Goal: Task Accomplishment & Management: Manage account settings

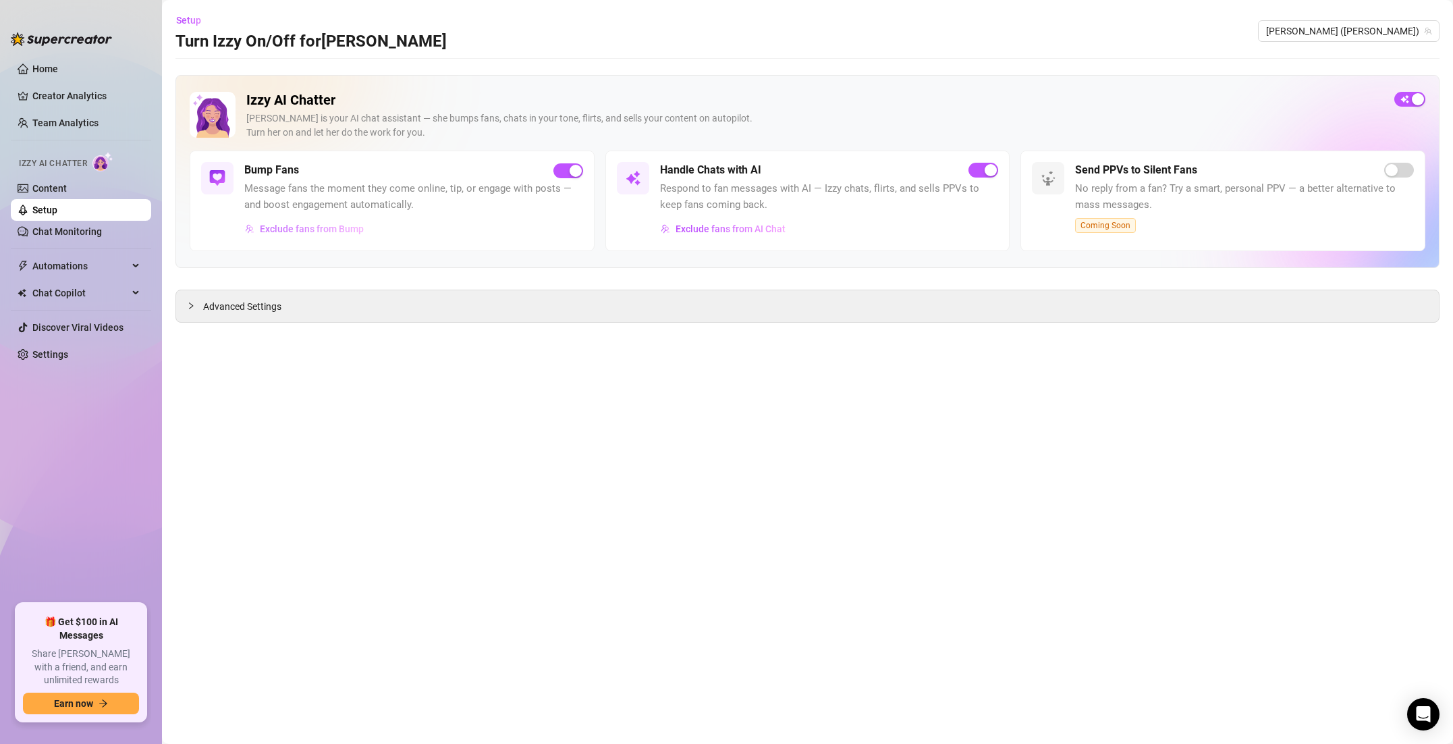
click at [327, 227] on span "Exclude fans from Bump" at bounding box center [312, 228] width 104 height 11
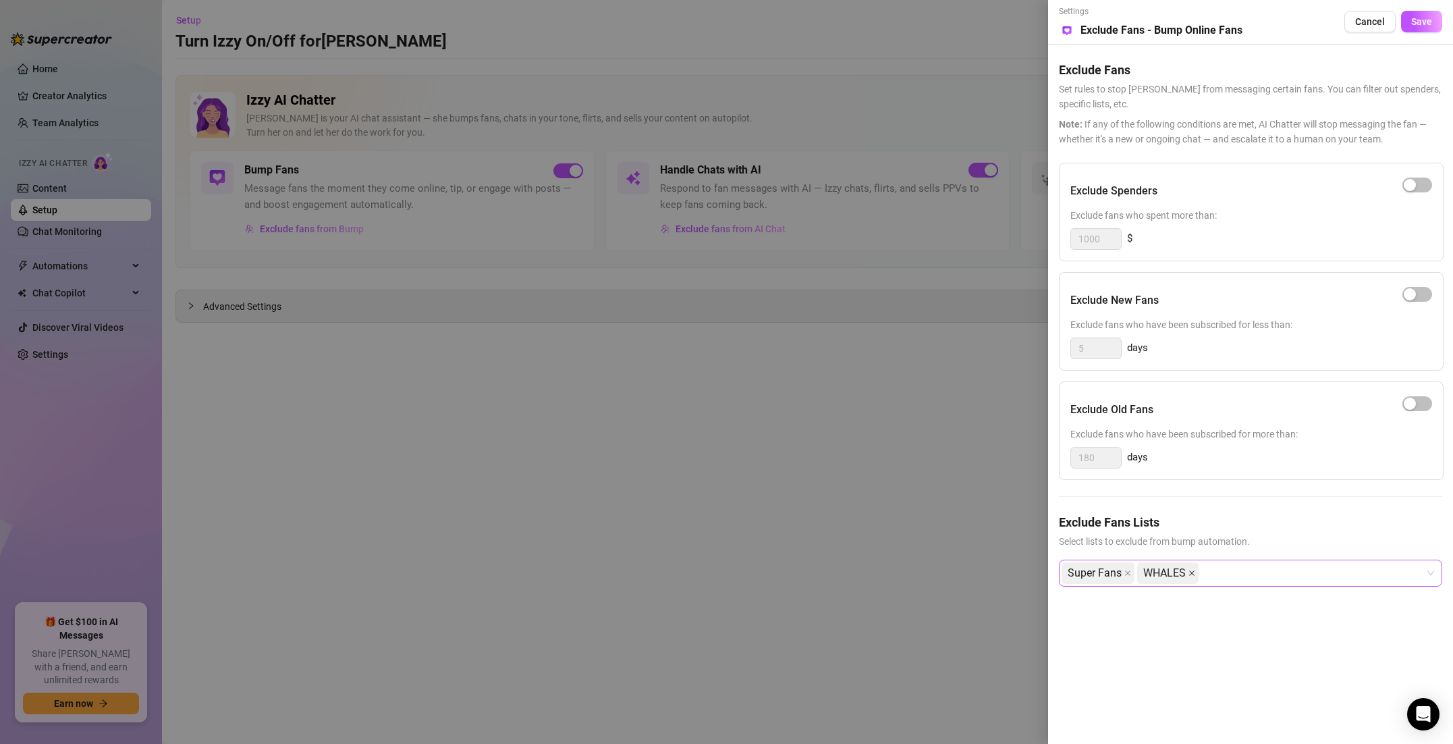
click at [1188, 572] on icon "close" at bounding box center [1191, 573] width 7 height 7
click at [1126, 574] on icon "close" at bounding box center [1127, 573] width 7 height 7
click at [1412, 28] on button "Save" at bounding box center [1421, 22] width 41 height 22
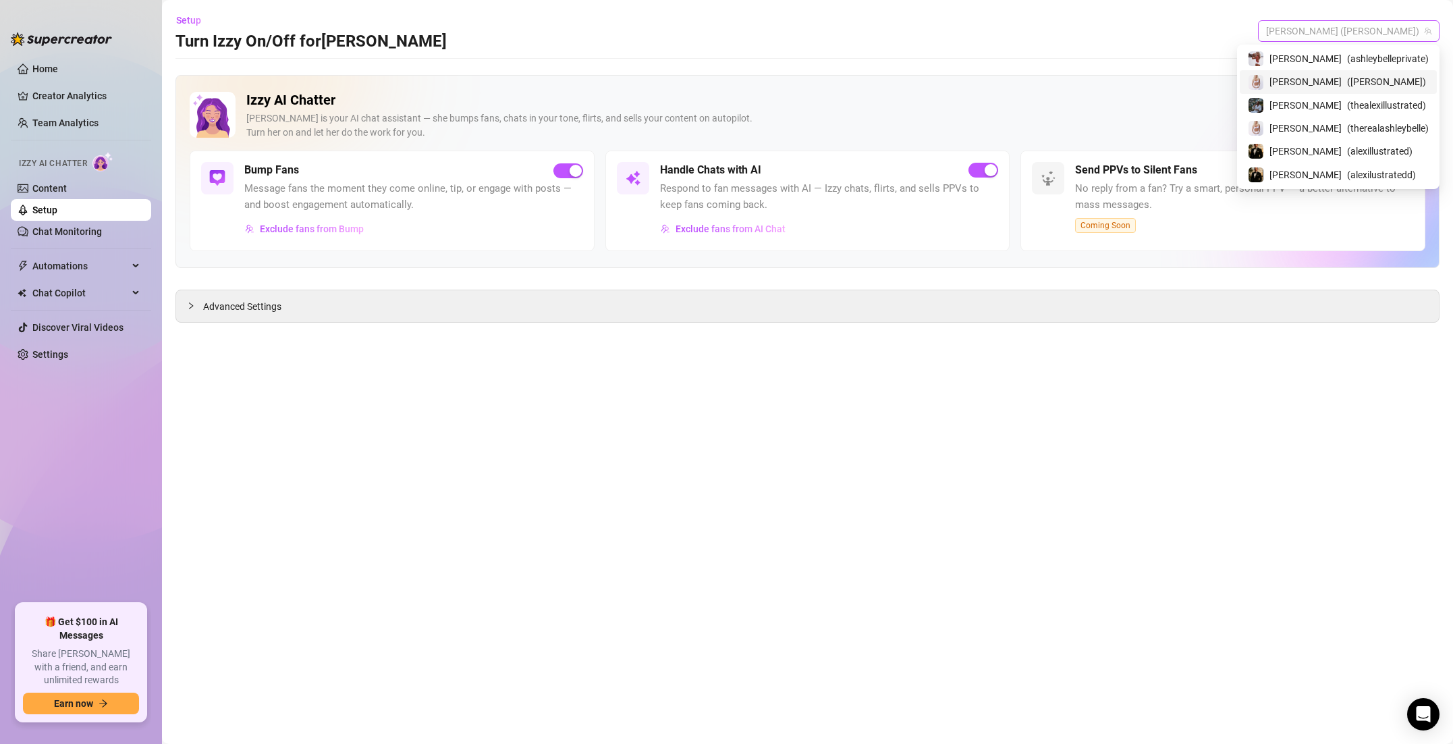
click at [1400, 30] on span "[PERSON_NAME] ([PERSON_NAME])" at bounding box center [1348, 31] width 165 height 20
click at [1373, 58] on span "( ashleybelleprivate )" at bounding box center [1388, 58] width 82 height 15
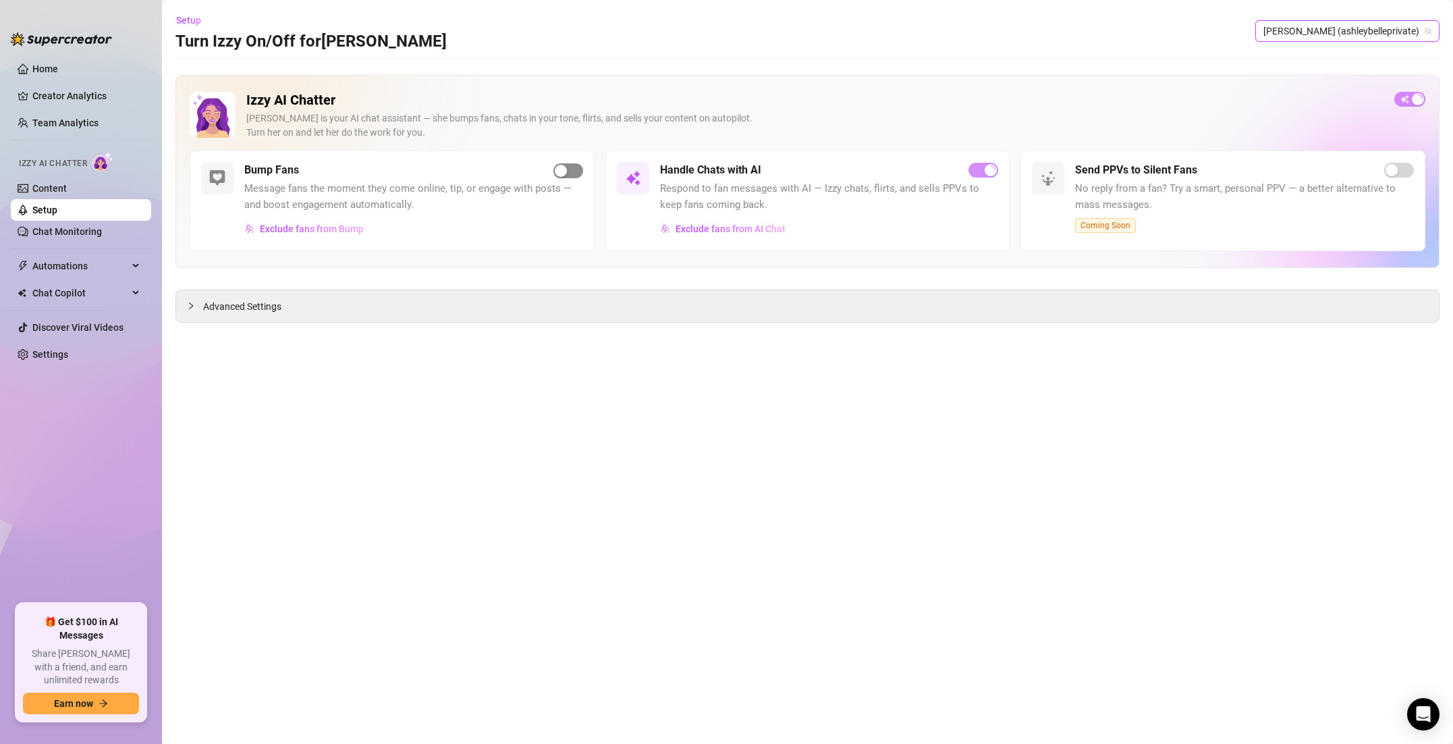
click at [563, 171] on div "button" at bounding box center [561, 171] width 12 height 12
click at [305, 228] on span "Exclude fans from Bump" at bounding box center [312, 228] width 104 height 11
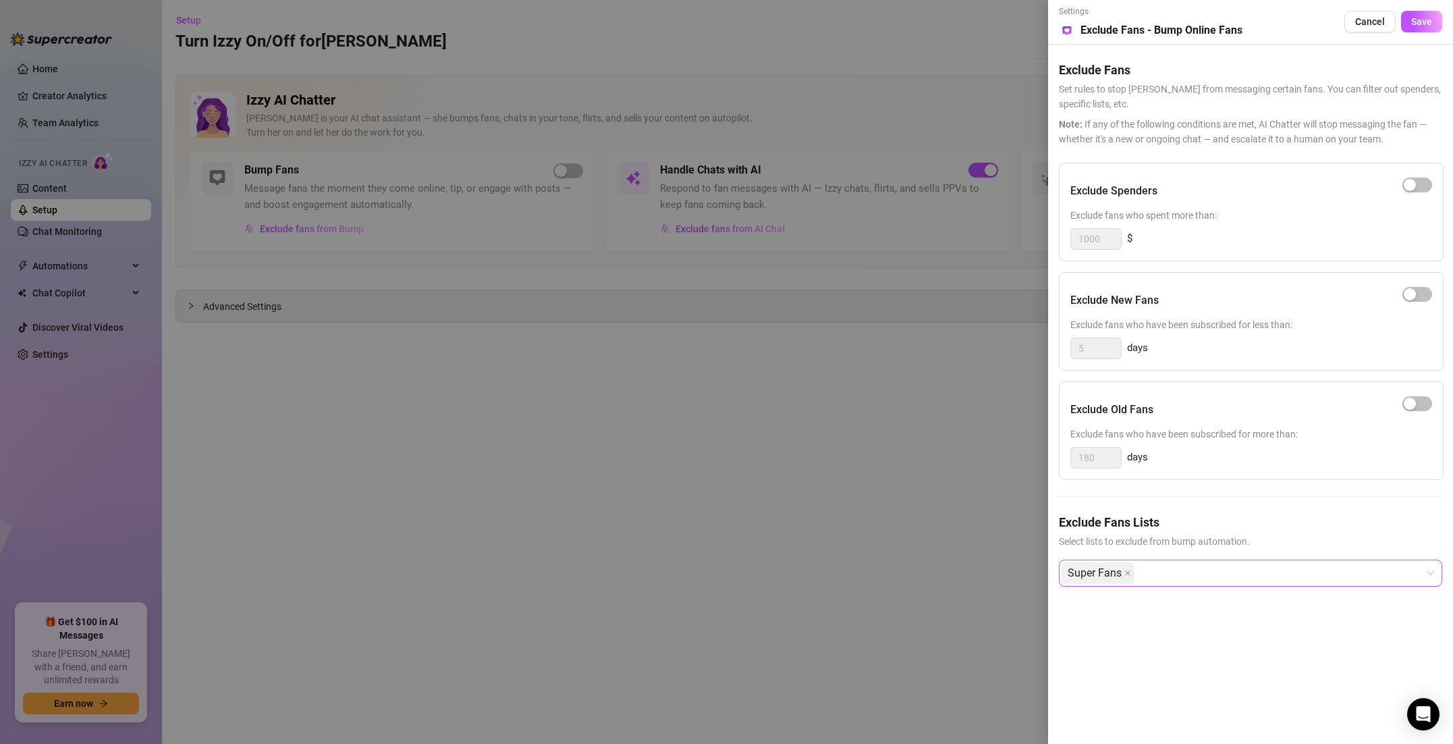
click at [1128, 570] on icon "close" at bounding box center [1127, 573] width 7 height 7
click at [1433, 25] on button "Save" at bounding box center [1421, 22] width 41 height 22
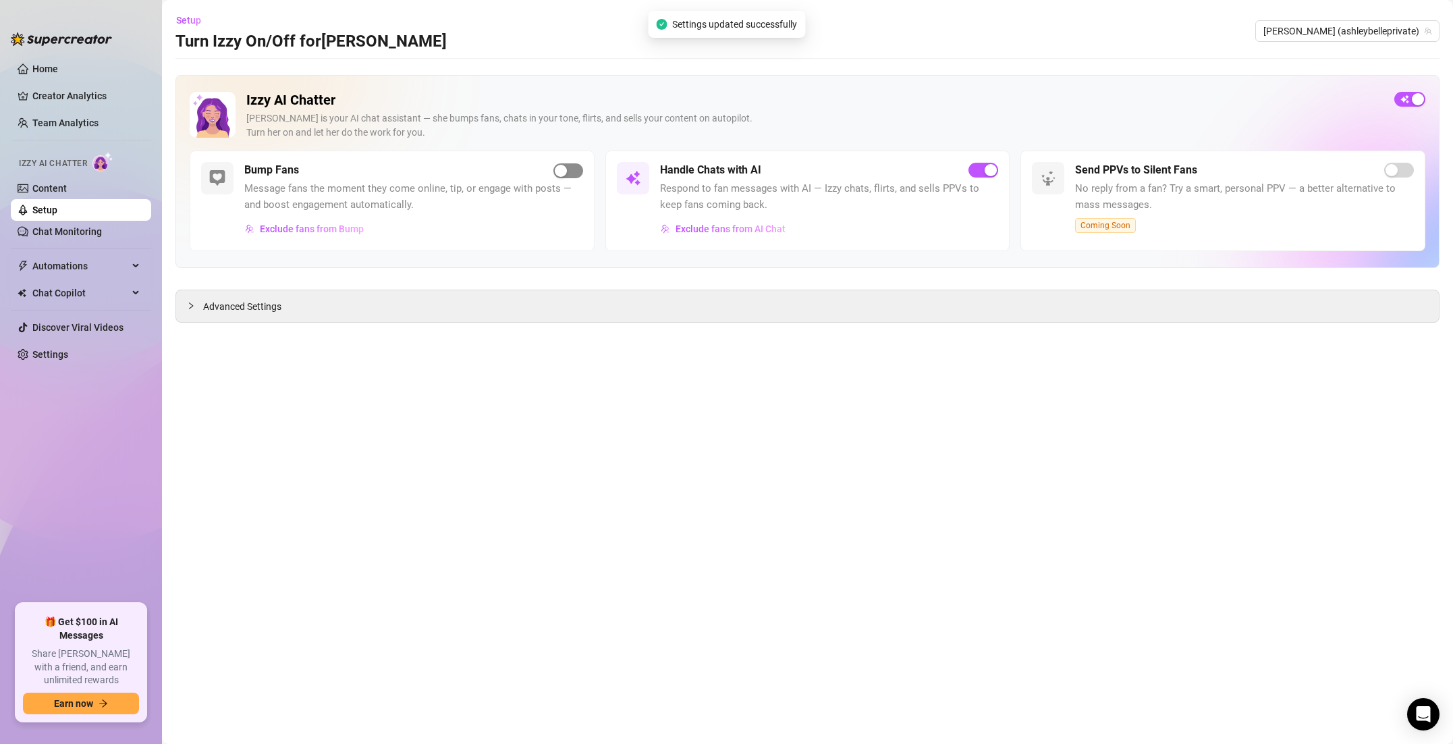
click at [563, 173] on div "button" at bounding box center [561, 171] width 12 height 12
click at [248, 313] on span "Advanced Settings" at bounding box center [242, 306] width 78 height 15
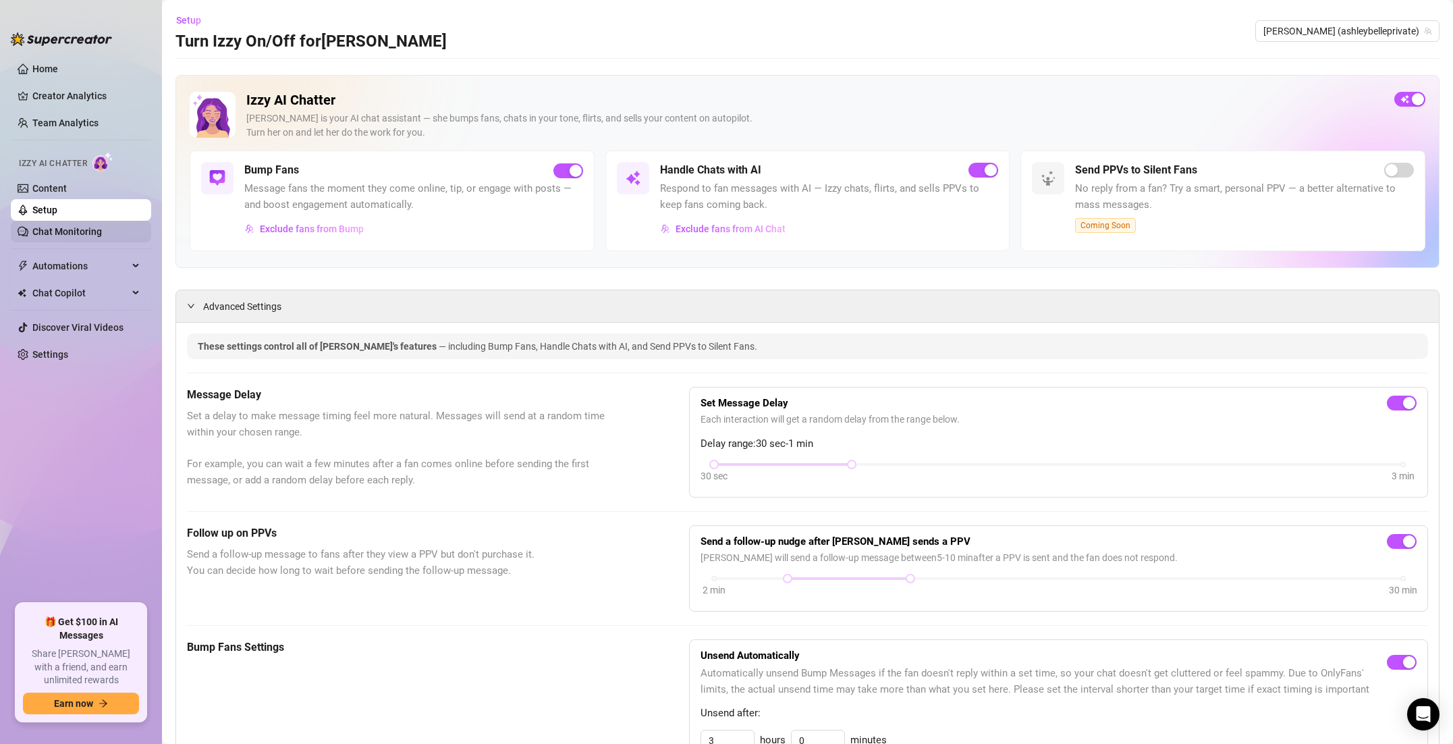
click at [79, 226] on link "Chat Monitoring" at bounding box center [67, 231] width 70 height 11
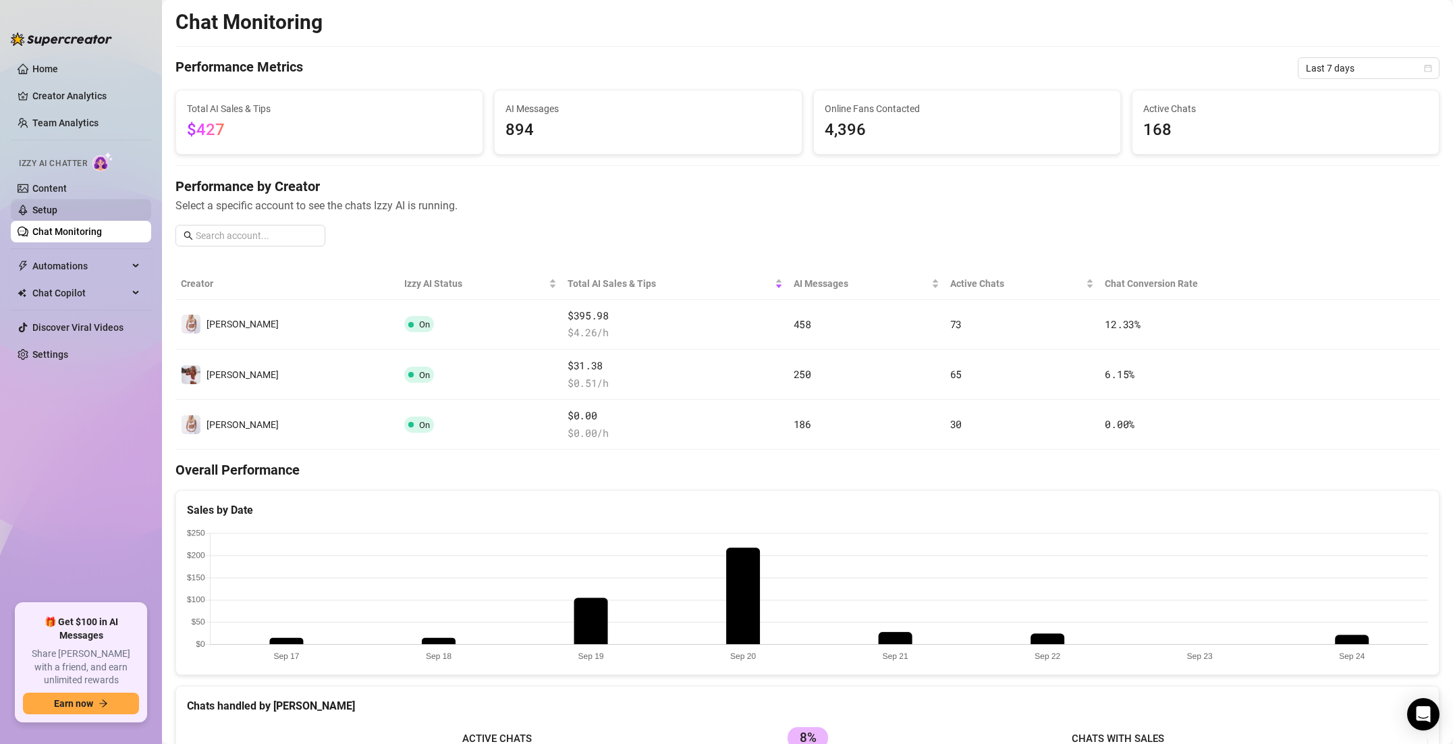
click at [57, 209] on link "Setup" at bounding box center [44, 209] width 25 height 11
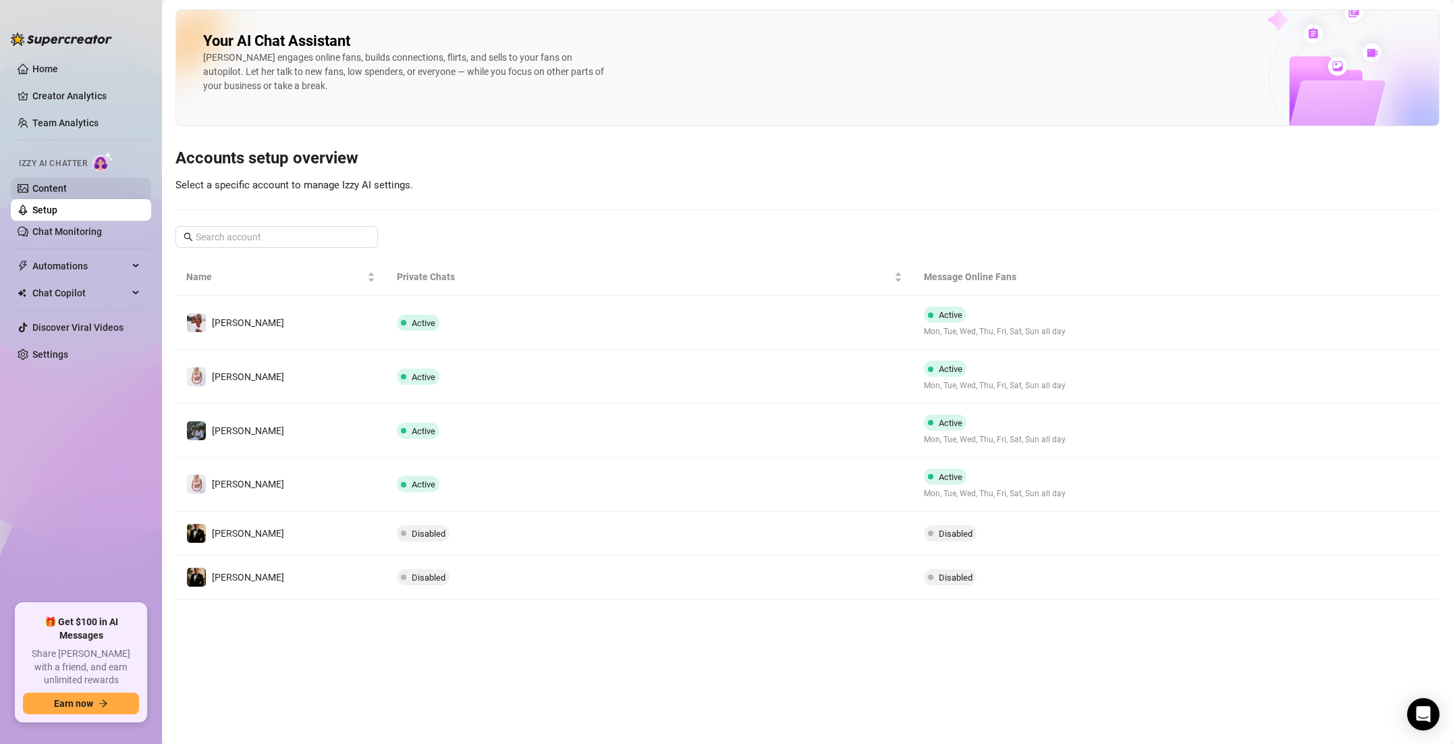
click at [67, 193] on link "Content" at bounding box center [49, 188] width 34 height 11
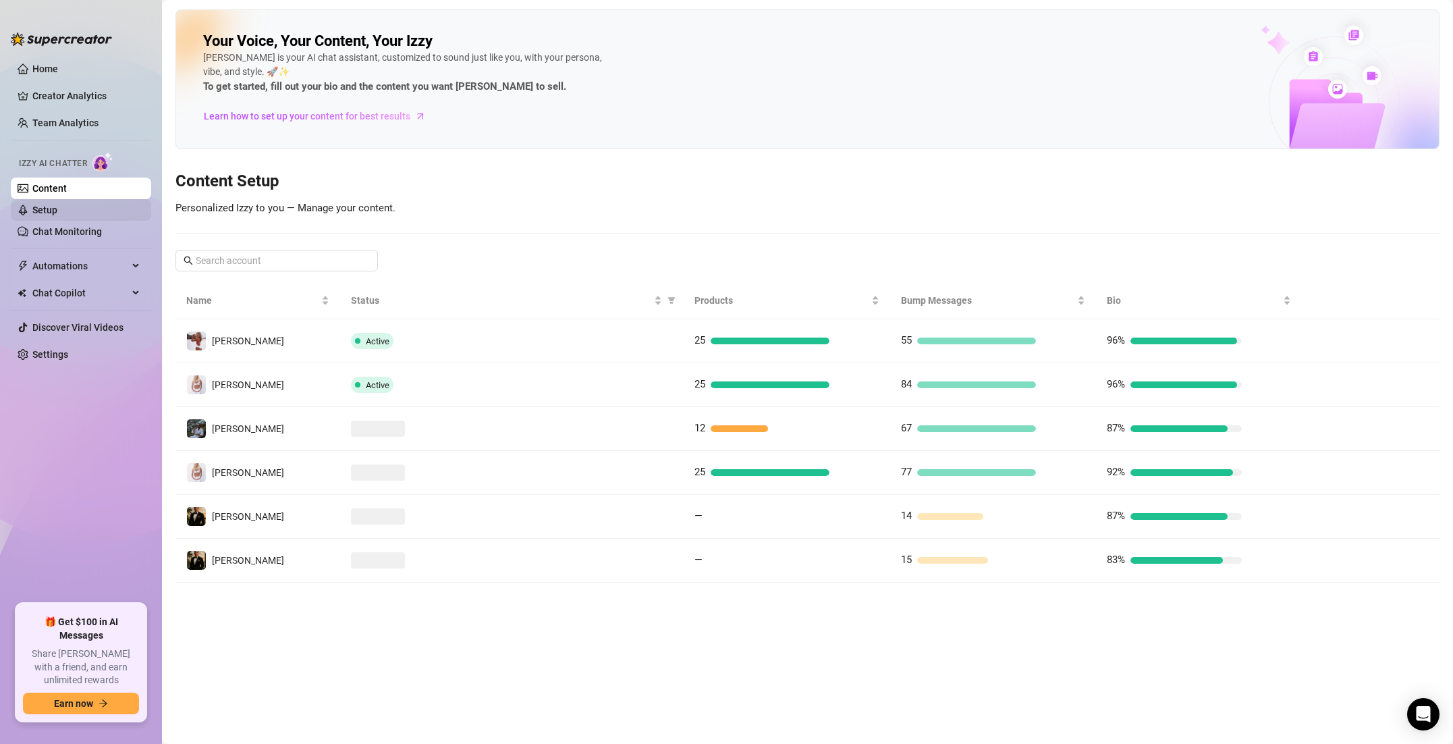
click at [57, 209] on link "Setup" at bounding box center [44, 209] width 25 height 11
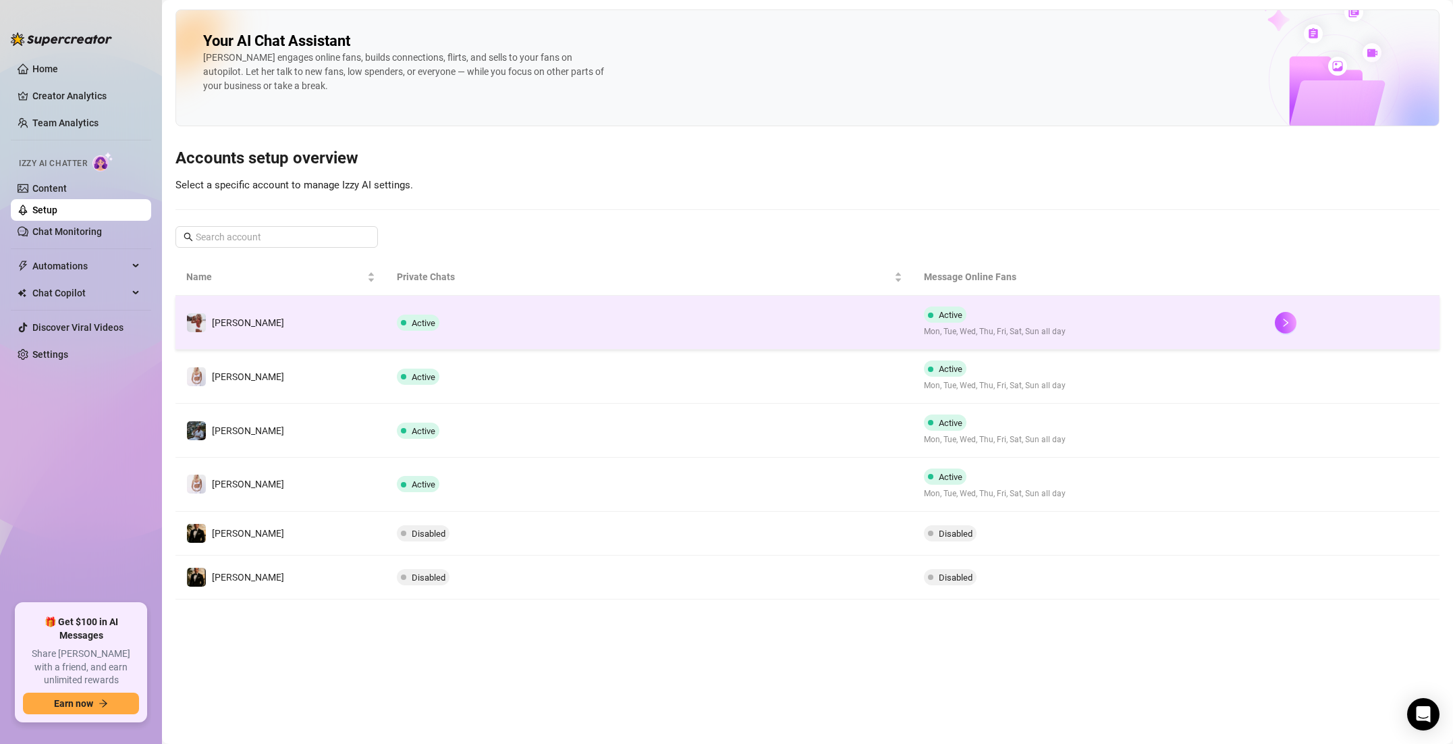
click at [332, 312] on td "[PERSON_NAME]" at bounding box center [280, 323] width 211 height 54
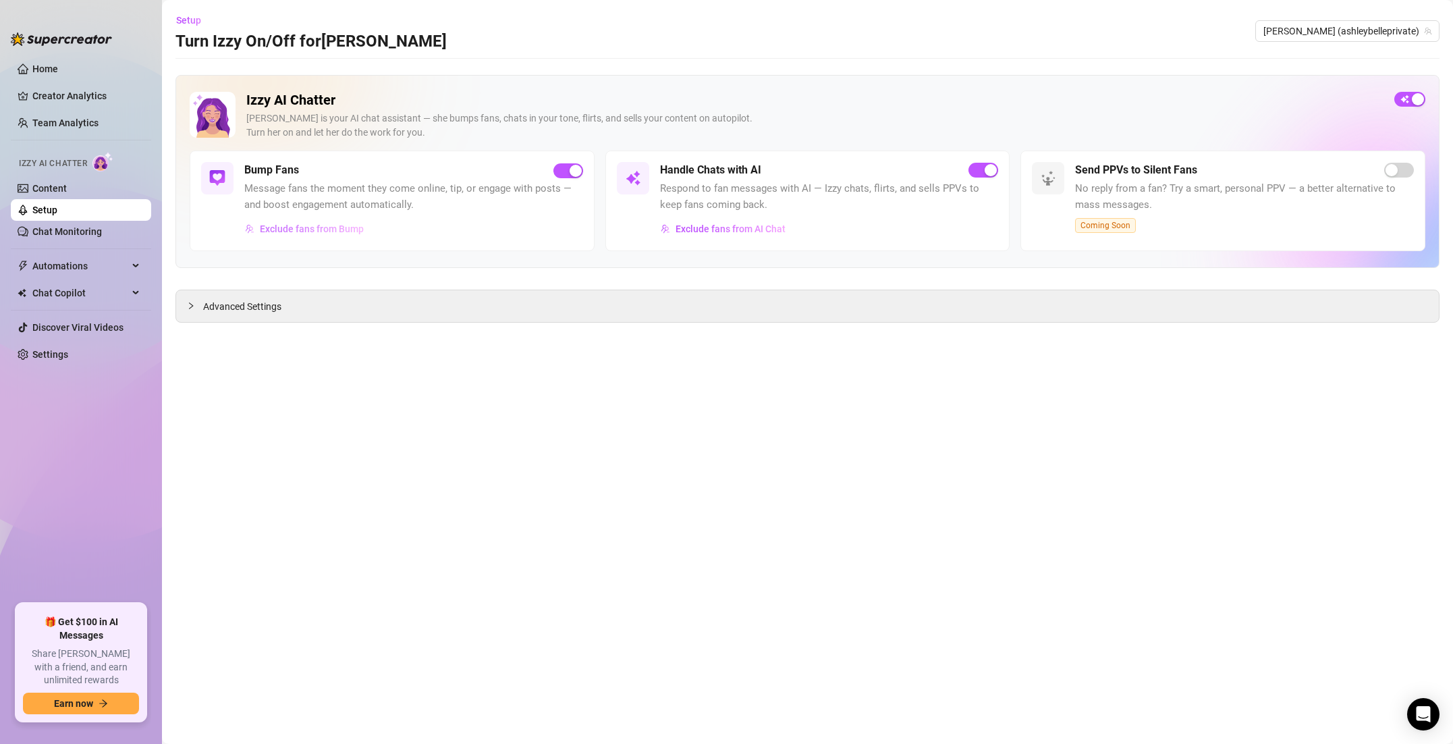
click at [317, 227] on span "Exclude fans from Bump" at bounding box center [312, 228] width 104 height 11
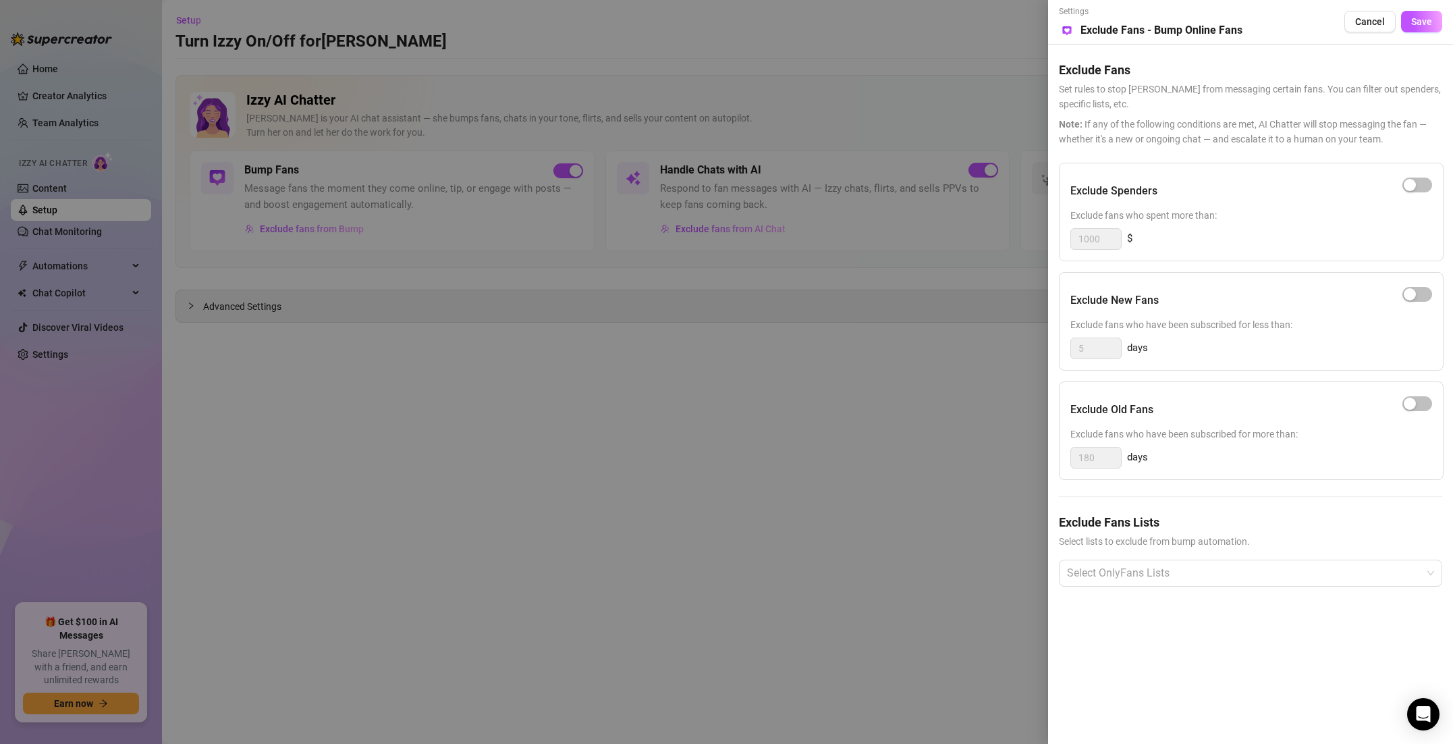
click at [848, 60] on div at bounding box center [726, 372] width 1453 height 744
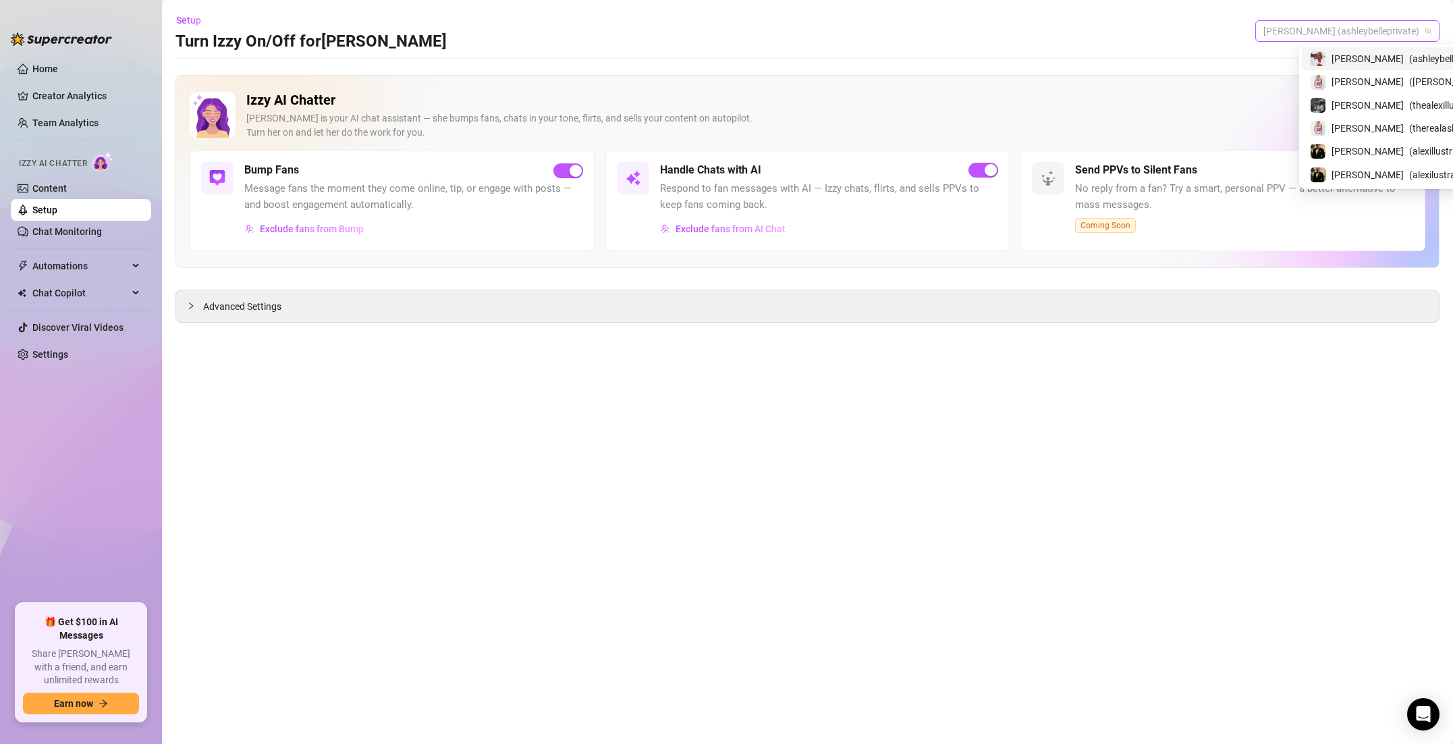
click at [1362, 26] on span "[PERSON_NAME] (ashleybelleprivate)" at bounding box center [1347, 31] width 168 height 20
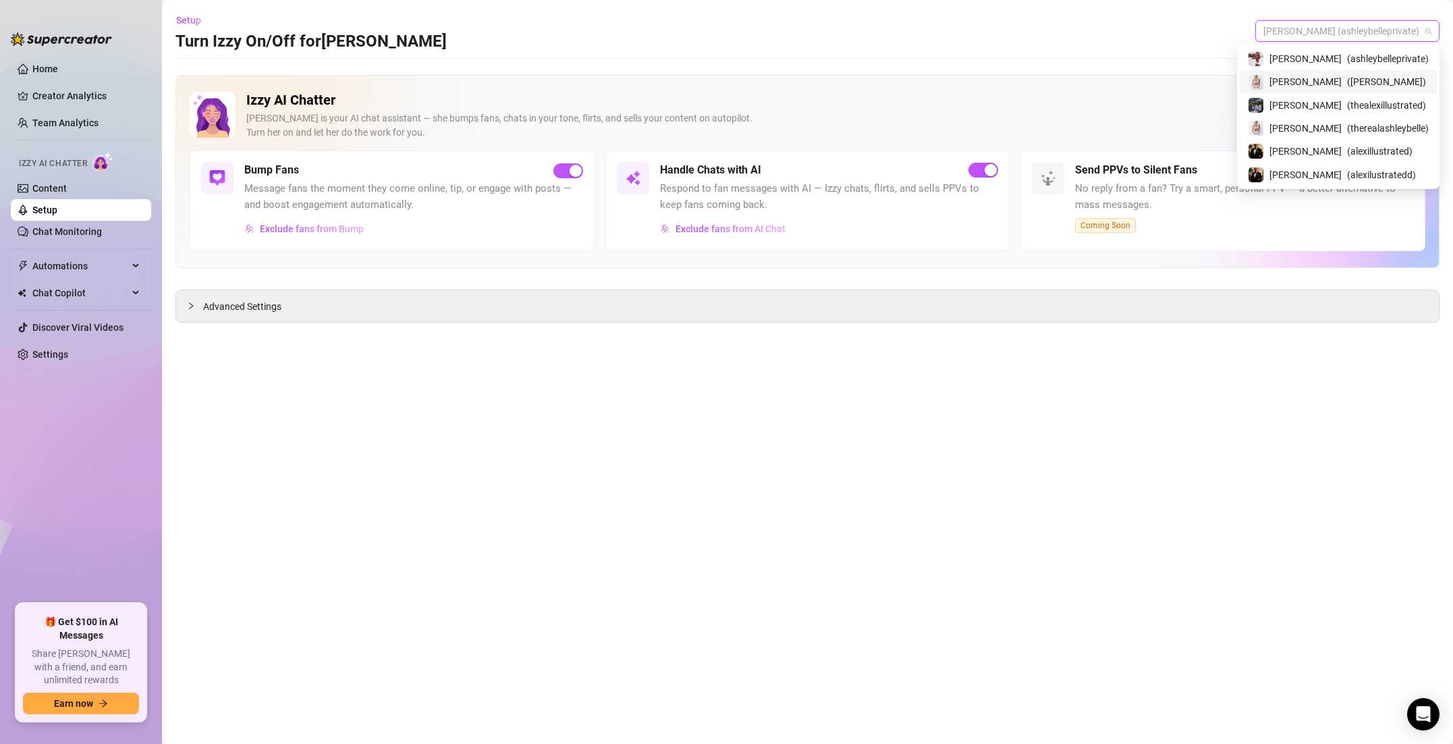
click at [1352, 73] on div "[PERSON_NAME] ( [PERSON_NAME] )" at bounding box center [1338, 81] width 197 height 23
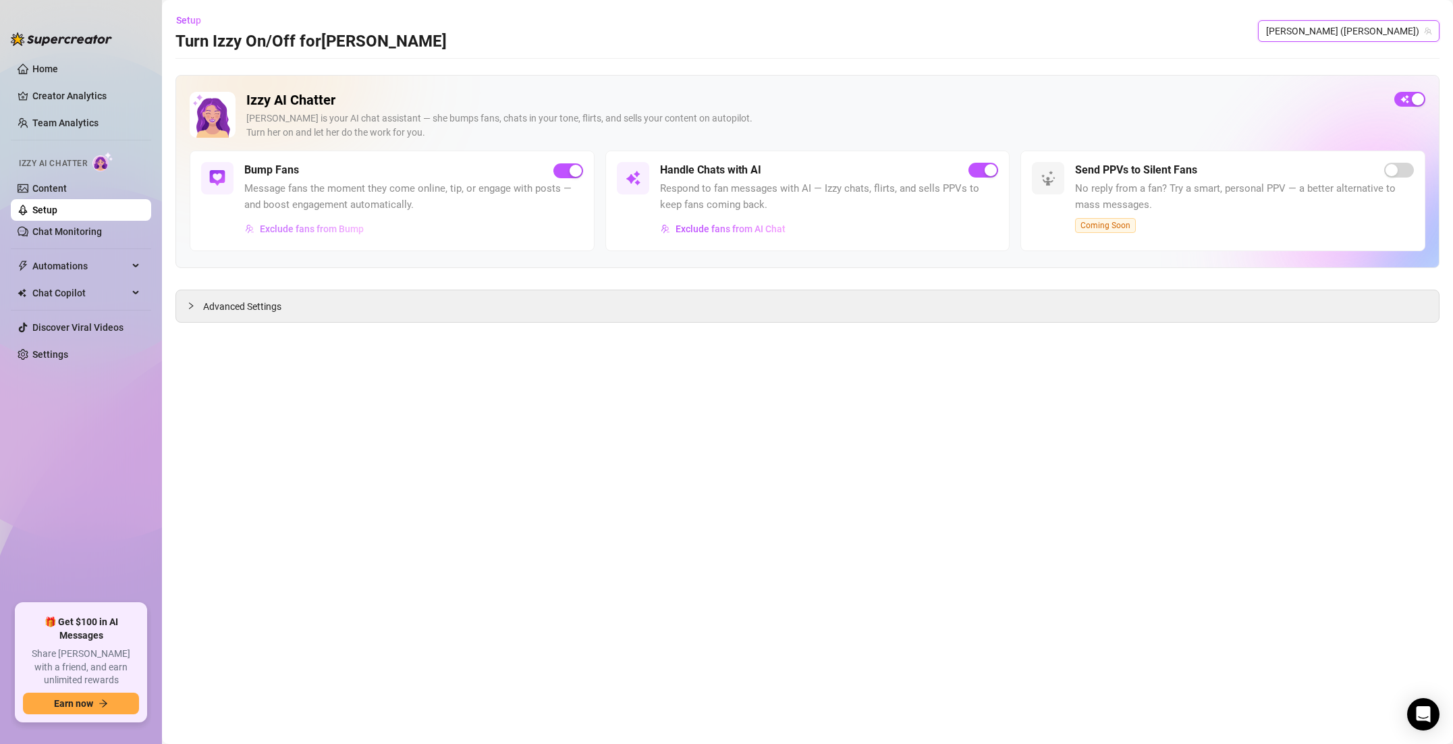
click at [350, 232] on span "Exclude fans from Bump" at bounding box center [312, 228] width 104 height 11
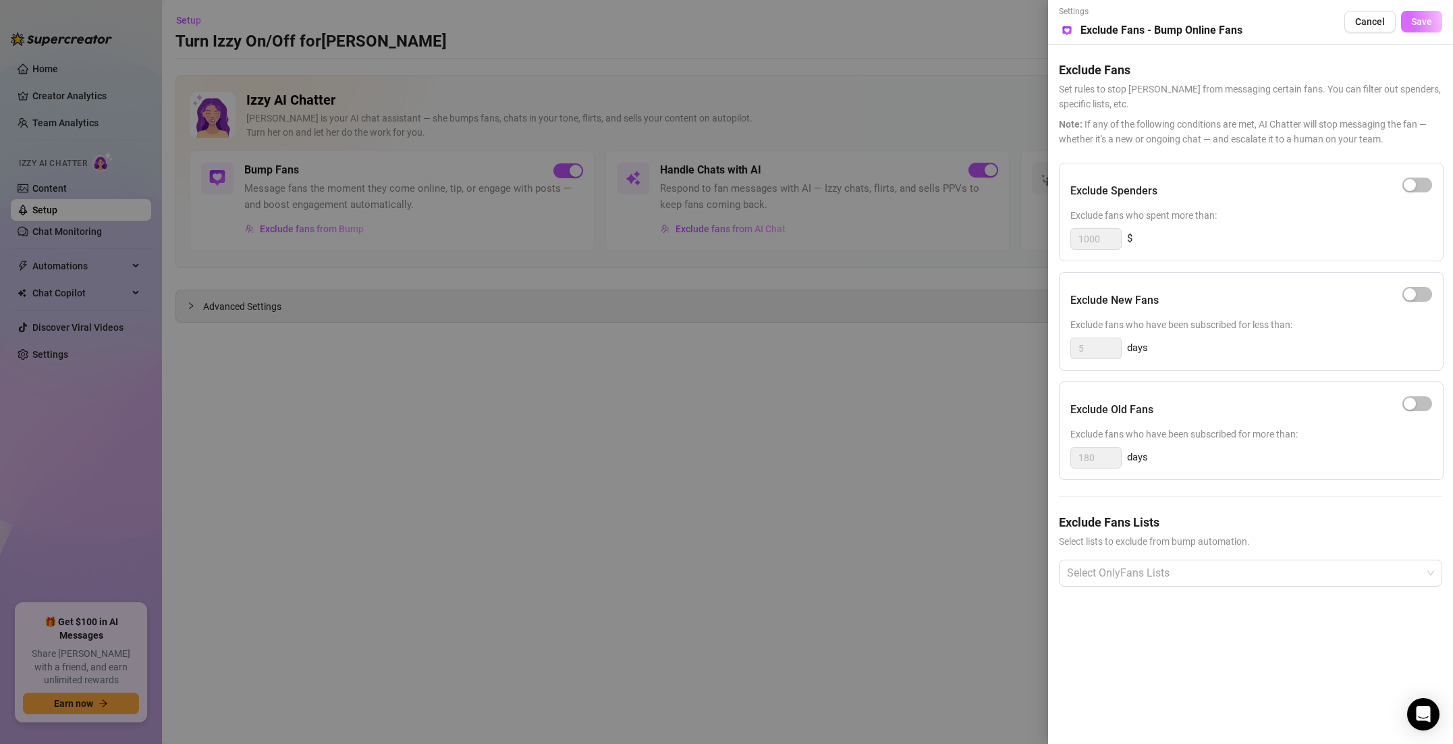
click at [1416, 28] on button "Save" at bounding box center [1421, 22] width 41 height 22
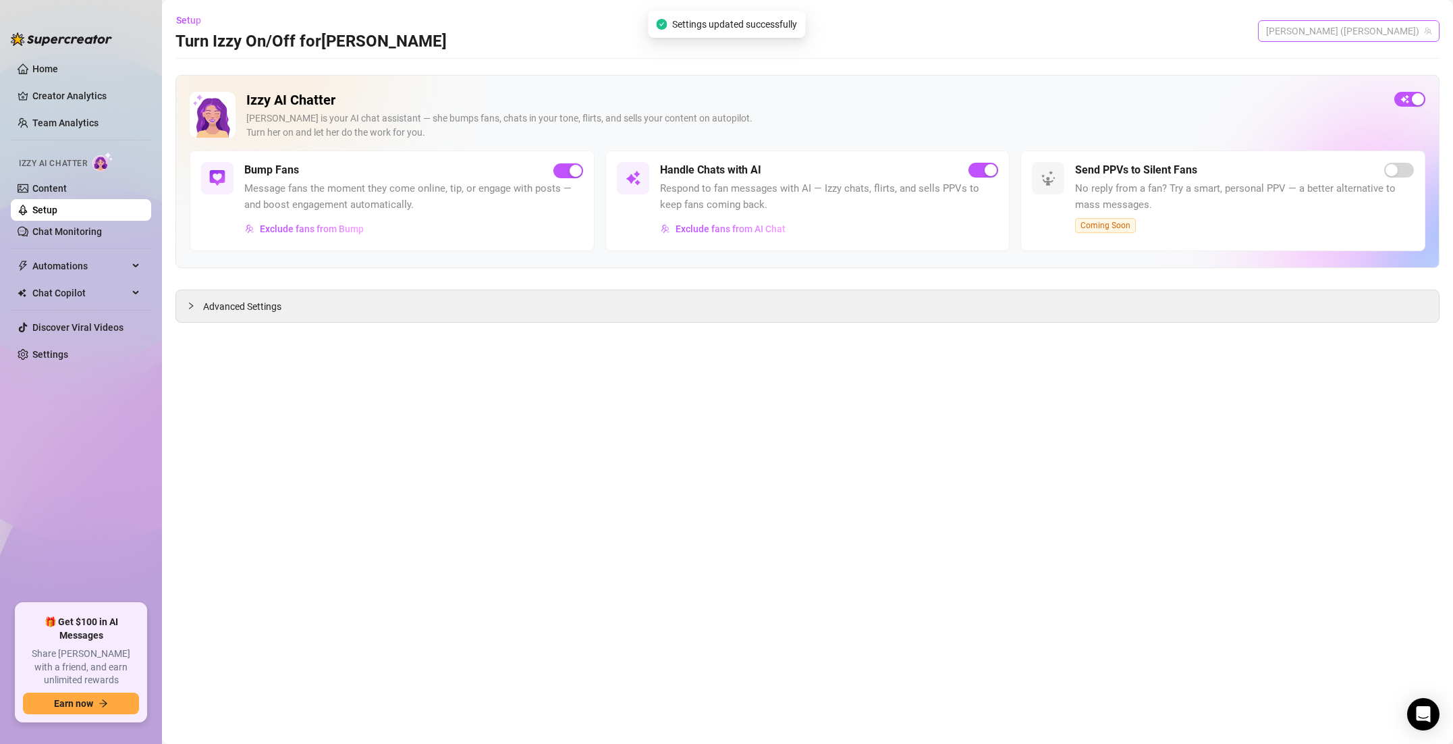
click at [1355, 36] on span "[PERSON_NAME] ([PERSON_NAME])" at bounding box center [1348, 31] width 165 height 20
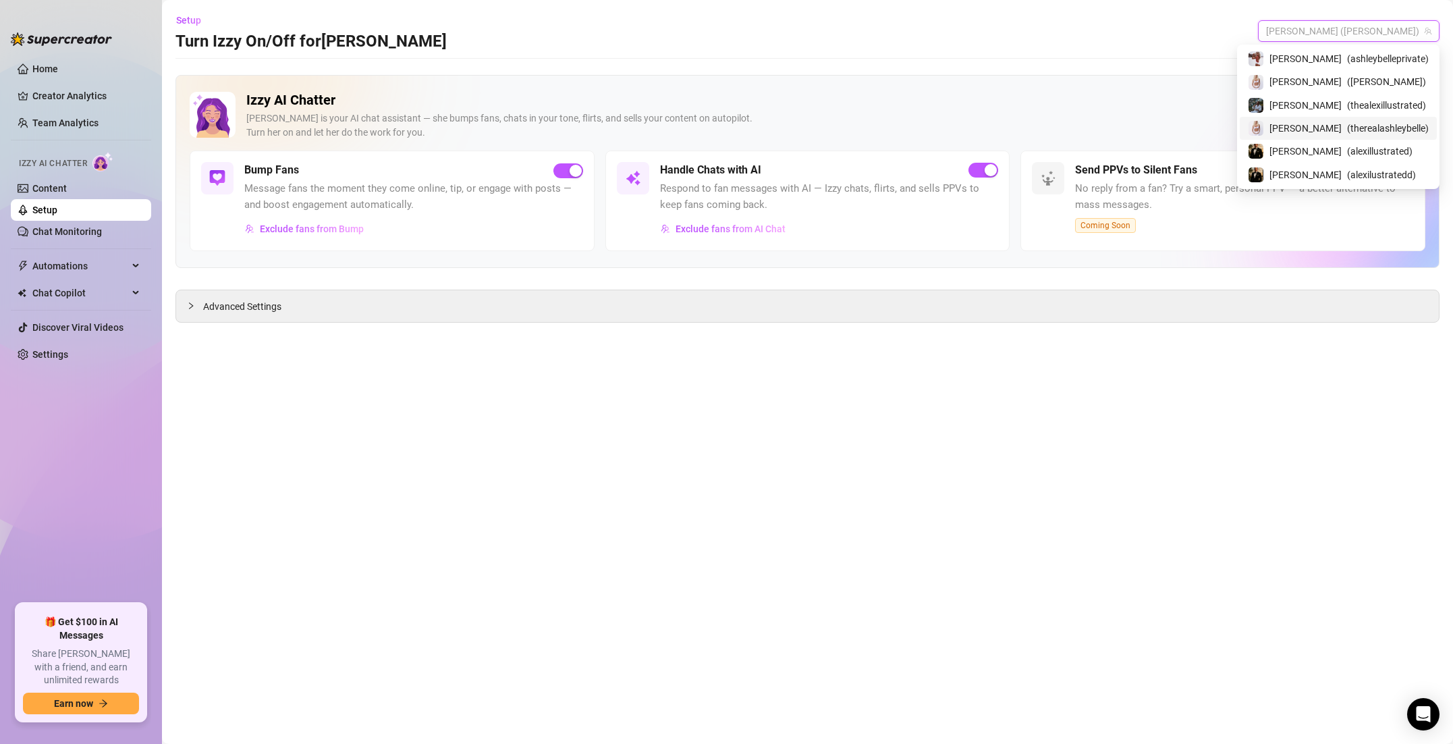
click at [1337, 125] on span "[PERSON_NAME]" at bounding box center [1305, 128] width 72 height 15
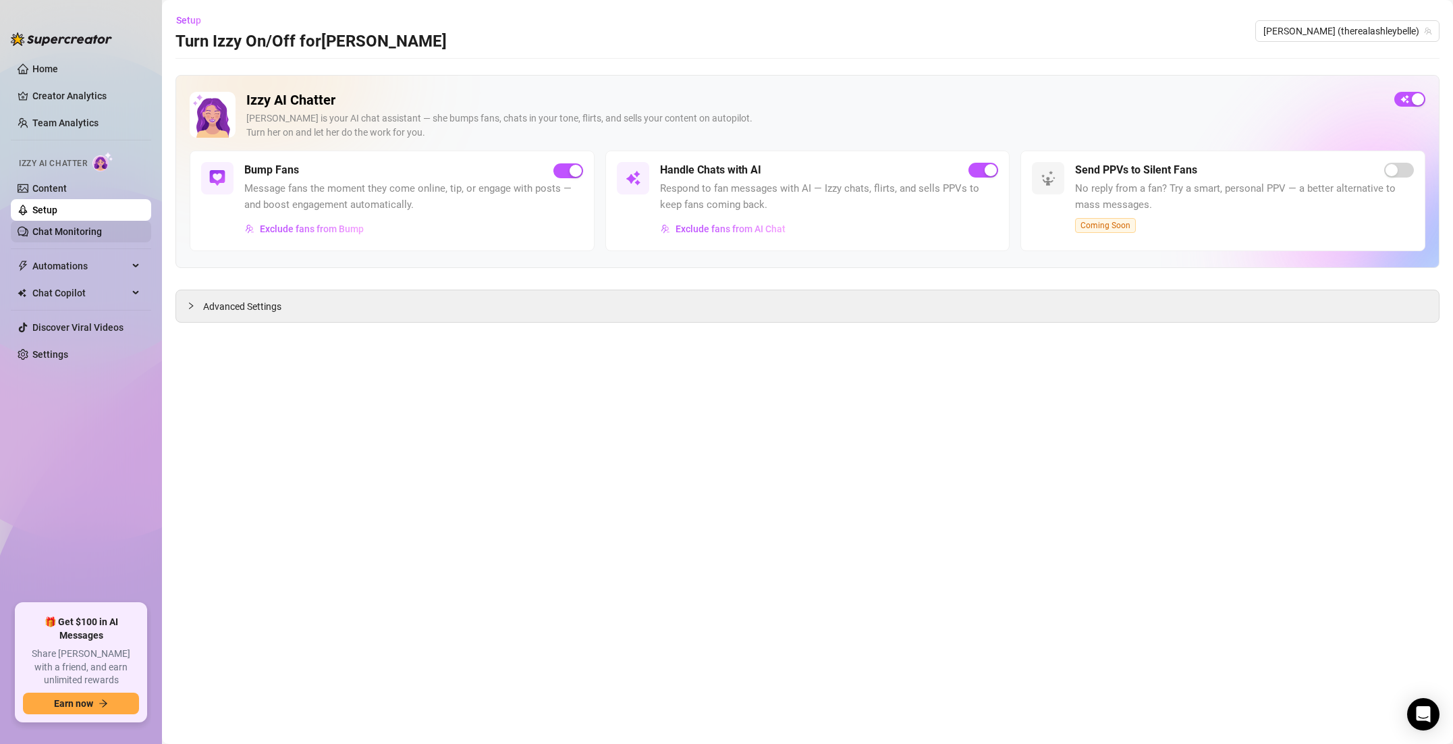
click at [93, 227] on link "Chat Monitoring" at bounding box center [67, 231] width 70 height 11
